Goal: Information Seeking & Learning: Learn about a topic

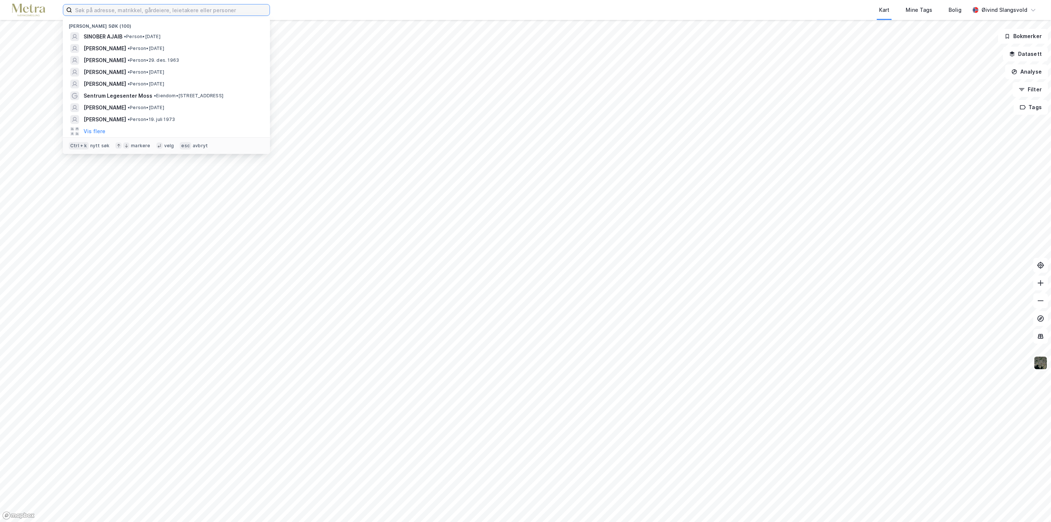
click at [193, 7] on input at bounding box center [171, 9] width 198 height 11
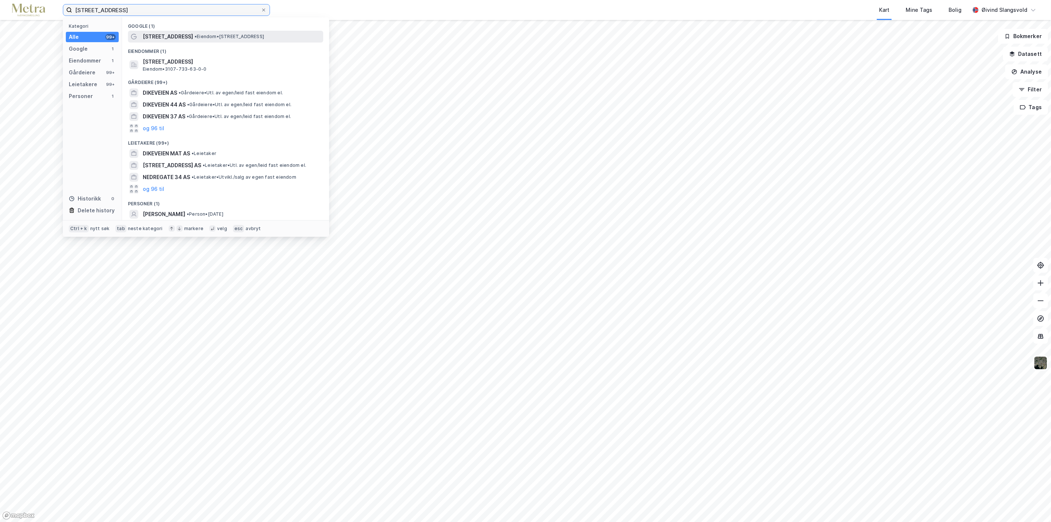
type input "[STREET_ADDRESS]"
click at [195, 35] on span "•" at bounding box center [196, 37] width 2 height 6
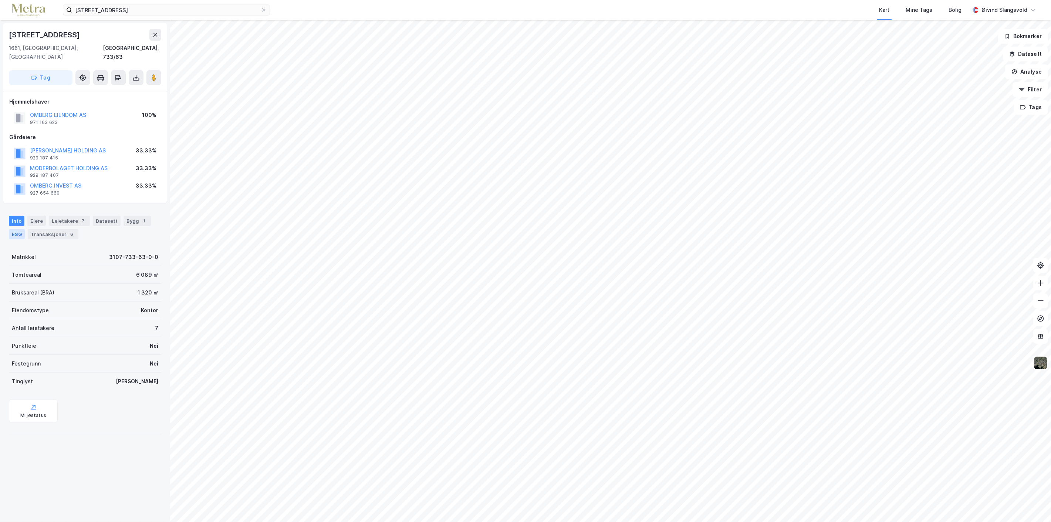
click at [15, 229] on div "ESG" at bounding box center [17, 234] width 16 height 10
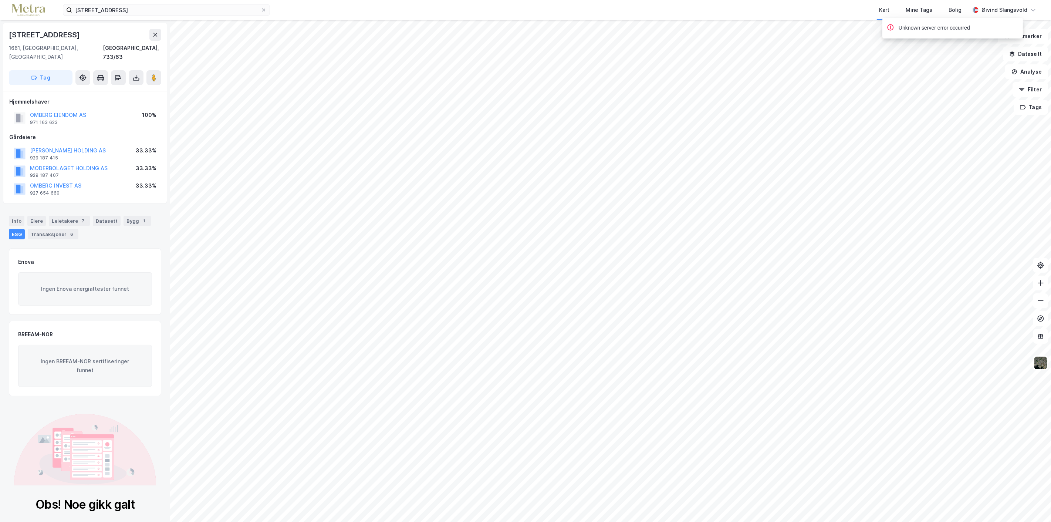
scroll to position [2, 0]
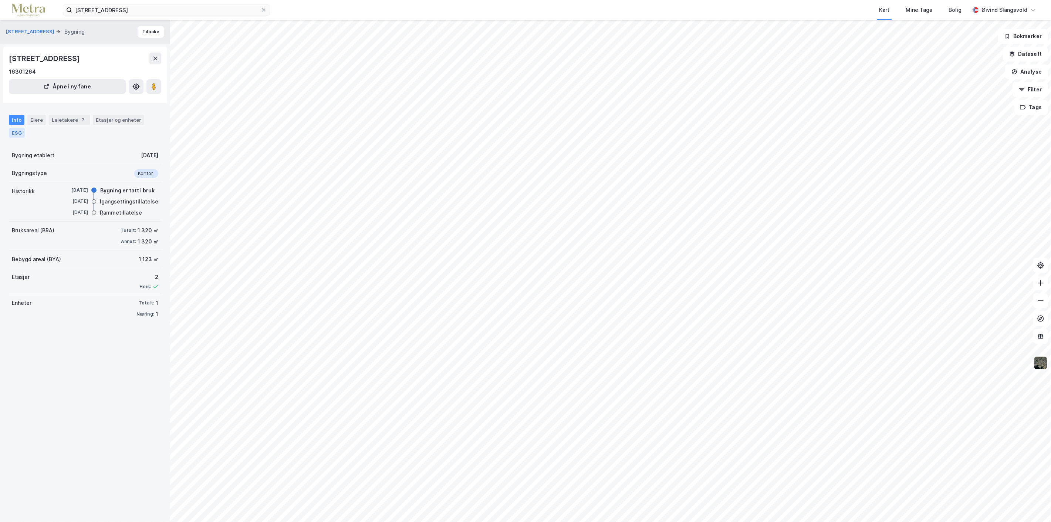
click at [17, 131] on div "ESG" at bounding box center [17, 133] width 16 height 10
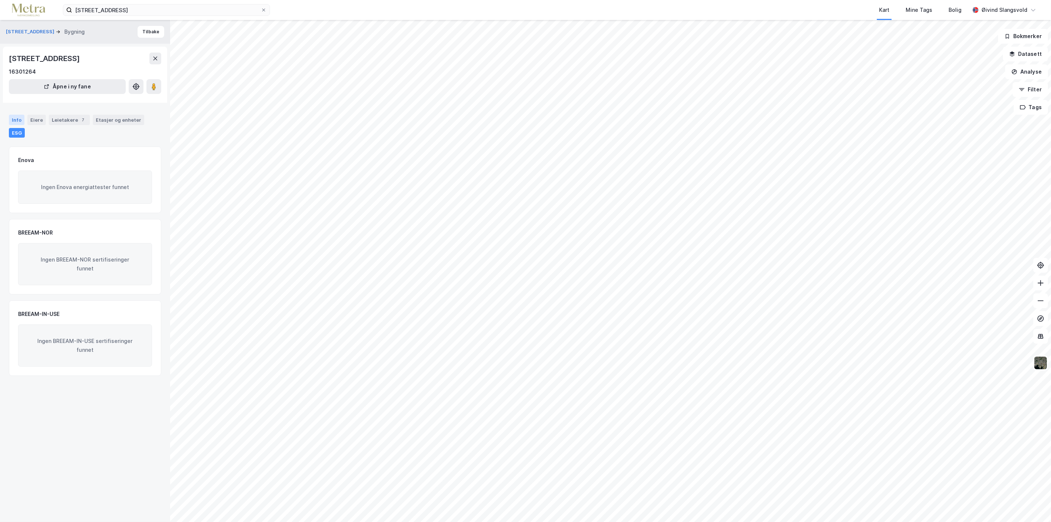
click at [14, 119] on div "Info" at bounding box center [17, 120] width 16 height 10
